Goal: Task Accomplishment & Management: Use online tool/utility

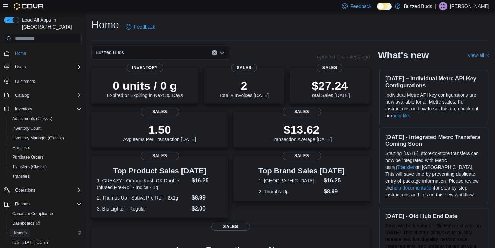
click at [26, 230] on span "Reports" at bounding box center [19, 232] width 14 height 5
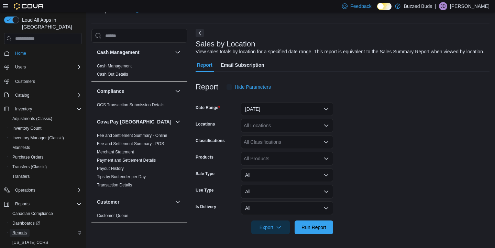
scroll to position [23, 0]
click at [276, 107] on button "[DATE]" at bounding box center [287, 109] width 92 height 14
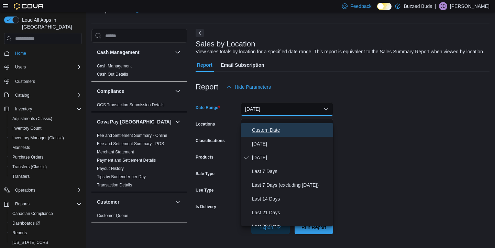
click at [270, 126] on span "Custom Date" at bounding box center [291, 130] width 78 height 8
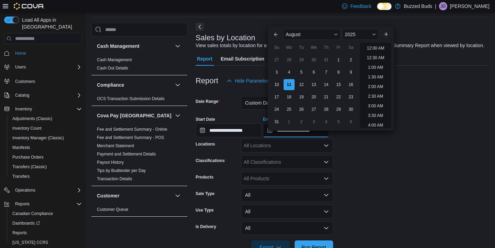
scroll to position [378, 0]
click at [351, 71] on div "9" at bounding box center [351, 72] width 12 height 12
type input "**********"
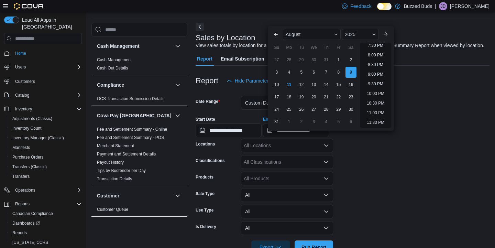
click at [376, 168] on form "**********" at bounding box center [343, 171] width 294 height 166
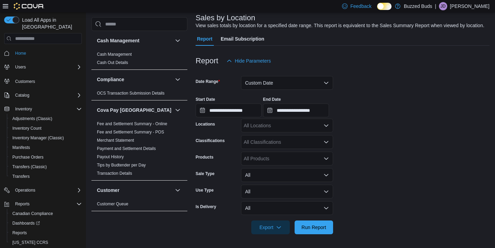
scroll to position [50, 0]
click at [313, 222] on span "Run Report" at bounding box center [314, 227] width 30 height 14
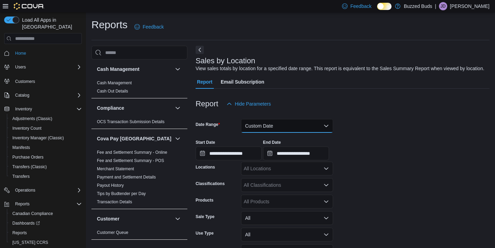
click at [277, 133] on button "Custom Date" at bounding box center [287, 126] width 92 height 14
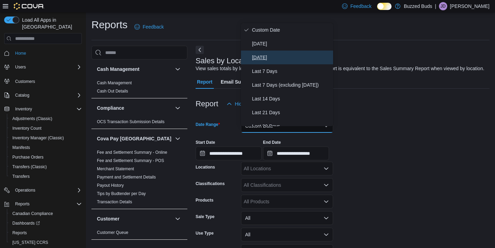
click at [263, 53] on button "[DATE]" at bounding box center [287, 58] width 92 height 14
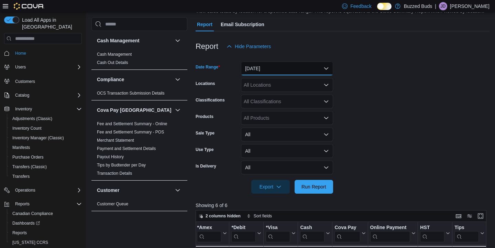
scroll to position [62, 0]
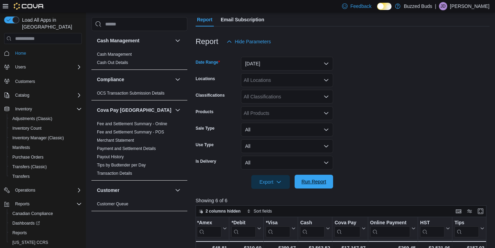
click at [307, 185] on span "Run Report" at bounding box center [313, 181] width 25 height 7
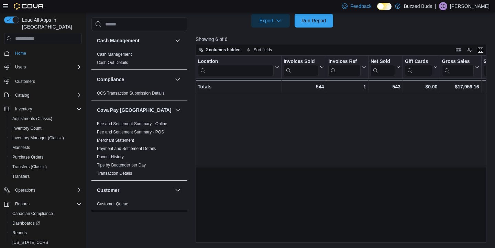
scroll to position [0, 841]
